Goal: Task Accomplishment & Management: Complete application form

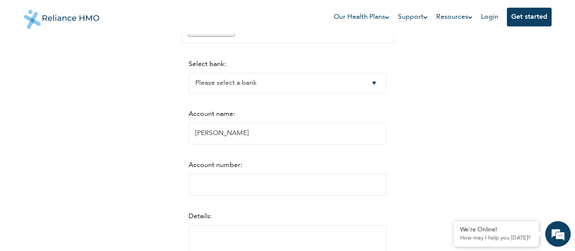
scroll to position [149, 0]
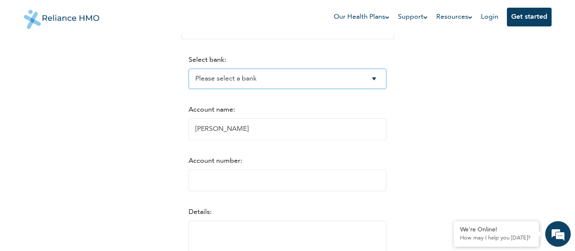
click at [313, 80] on select "Please select a bank Access Bank Plc. Citibank Nigeria Limited Access Bank (Dia…" at bounding box center [288, 79] width 198 height 20
select select "9"
click at [189, 69] on select "Please select a bank Access Bank Plc. Citibank Nigeria Limited Access Bank (Dia…" at bounding box center [288, 79] width 198 height 20
click at [234, 180] on input "Account number:" at bounding box center [288, 180] width 198 height 22
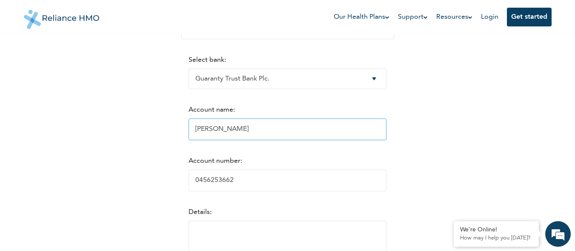
type input "0456253662"
click at [275, 134] on input "[PERSON_NAME]" at bounding box center [288, 129] width 198 height 22
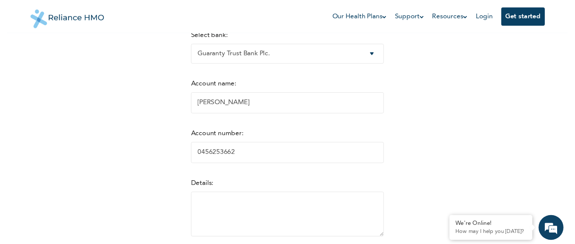
scroll to position [186, 0]
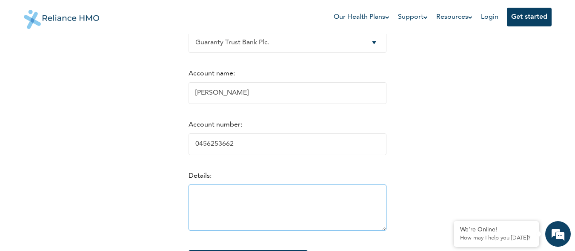
type input "[PERSON_NAME]"
click at [227, 203] on textarea at bounding box center [288, 207] width 198 height 46
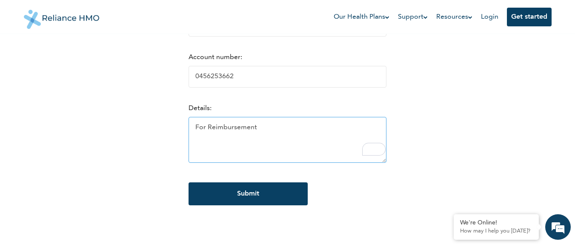
scroll to position [259, 0]
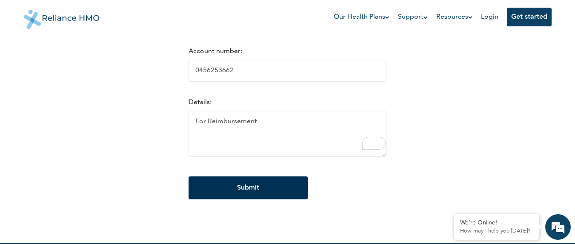
type textarea "For Reimbursement"
click at [232, 187] on input "Submit" at bounding box center [248, 188] width 119 height 23
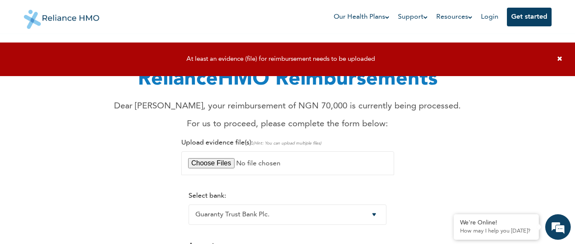
scroll to position [12, 0]
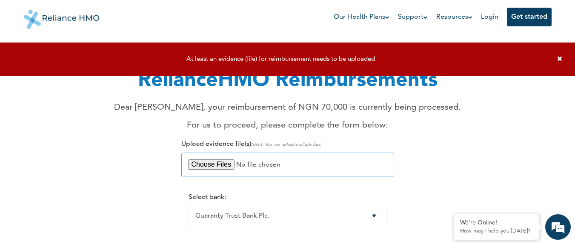
click at [223, 166] on input "file" at bounding box center [287, 165] width 213 height 24
type input "C:\fakepath\[PERSON_NAME] Hospital Receipt (1).jpeg"
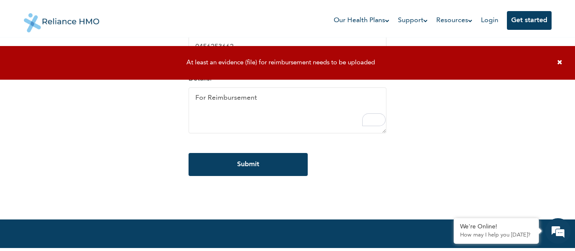
scroll to position [287, 0]
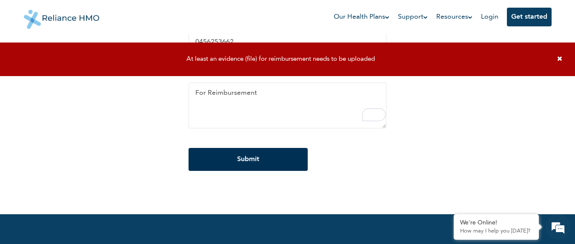
click at [236, 161] on input "Submit" at bounding box center [248, 159] width 119 height 23
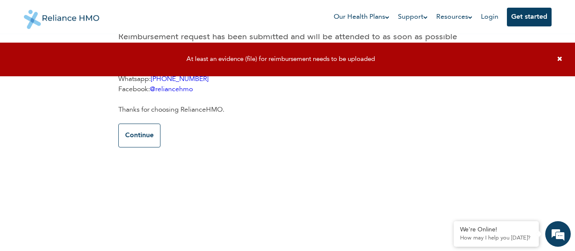
scroll to position [0, 0]
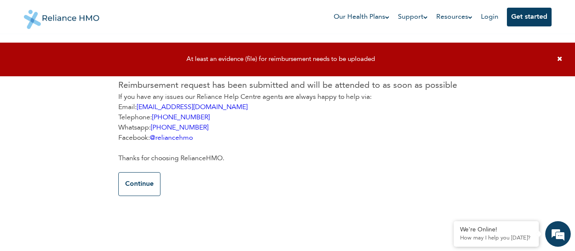
click at [561, 60] on icon at bounding box center [559, 58] width 5 height 6
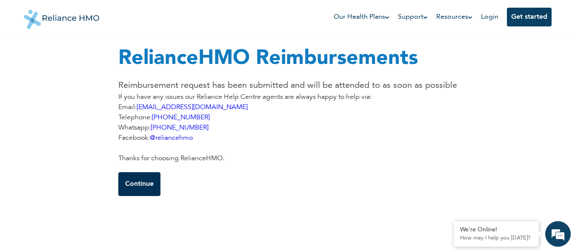
click at [142, 184] on button "Continue" at bounding box center [139, 184] width 42 height 24
